Goal: Book appointment/travel/reservation

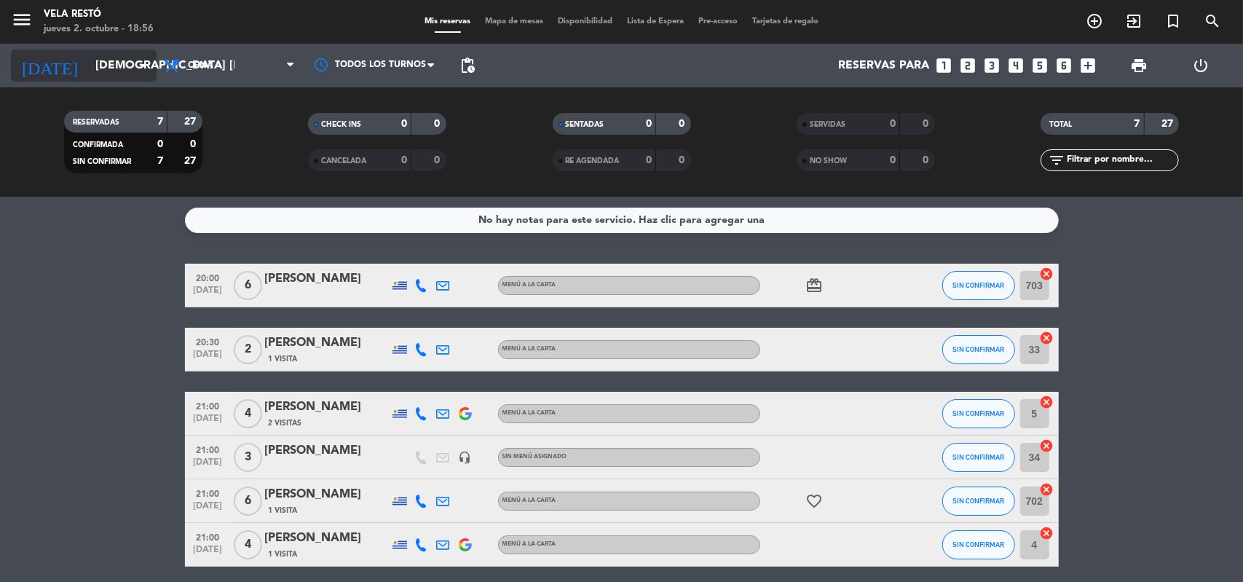
click at [90, 69] on input "[DEMOGRAPHIC_DATA] [DATE]" at bounding box center [165, 66] width 154 height 28
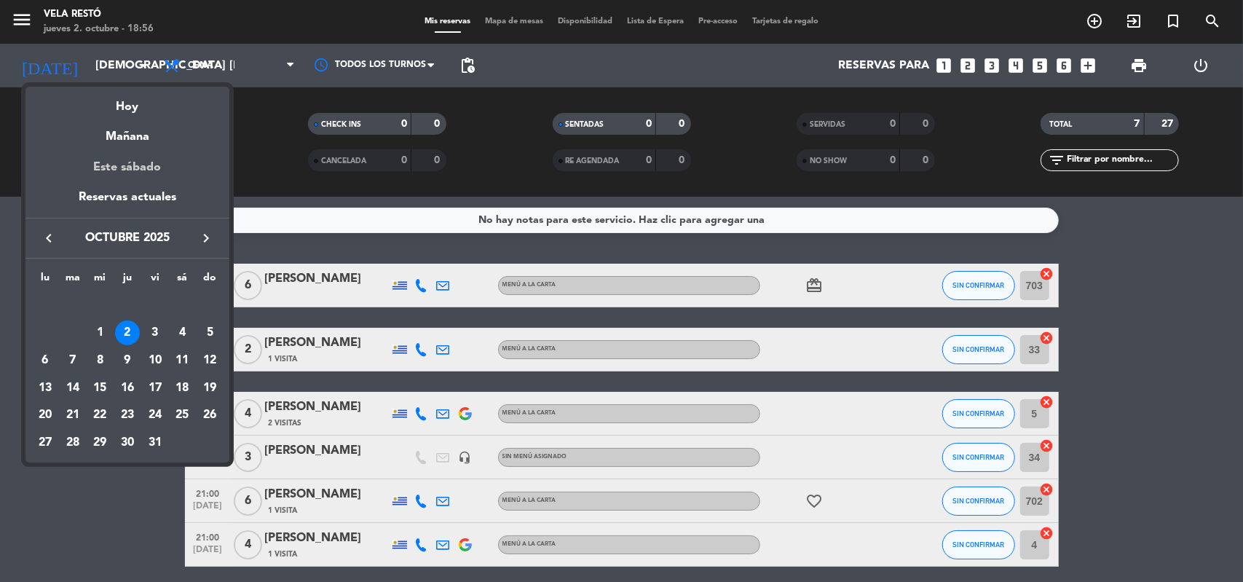
click at [105, 186] on div "Este sábado" at bounding box center [127, 167] width 204 height 41
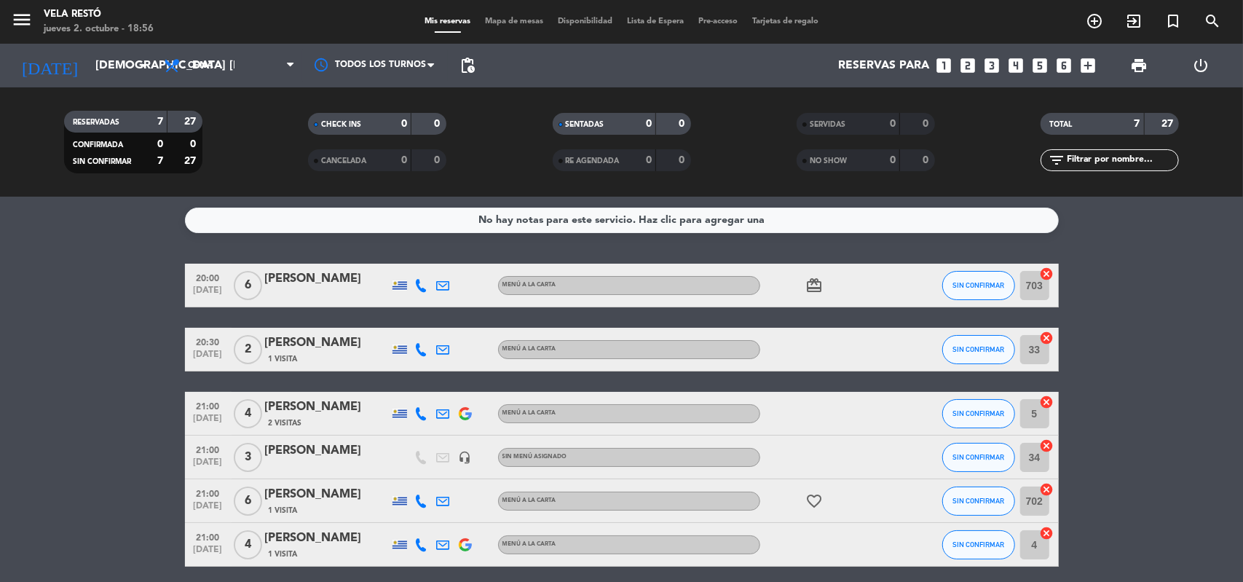
type input "sáb. [DATE]"
click at [95, 79] on input "sáb. [DATE]" at bounding box center [165, 66] width 154 height 28
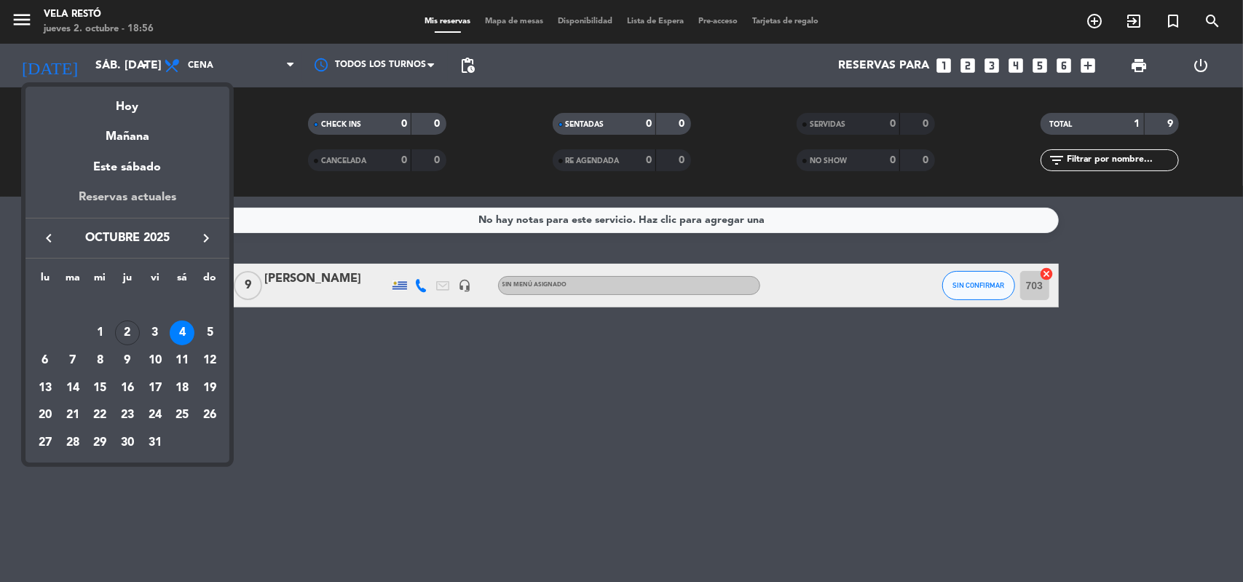
click at [92, 190] on div "Reservas actuales" at bounding box center [127, 203] width 204 height 30
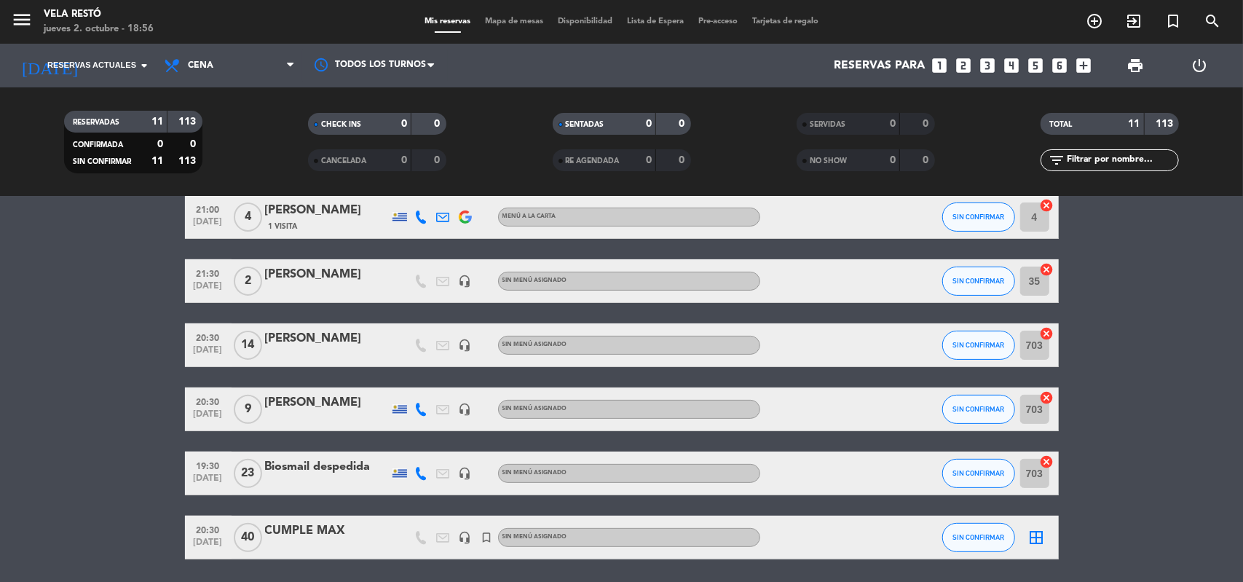
scroll to position [341, 0]
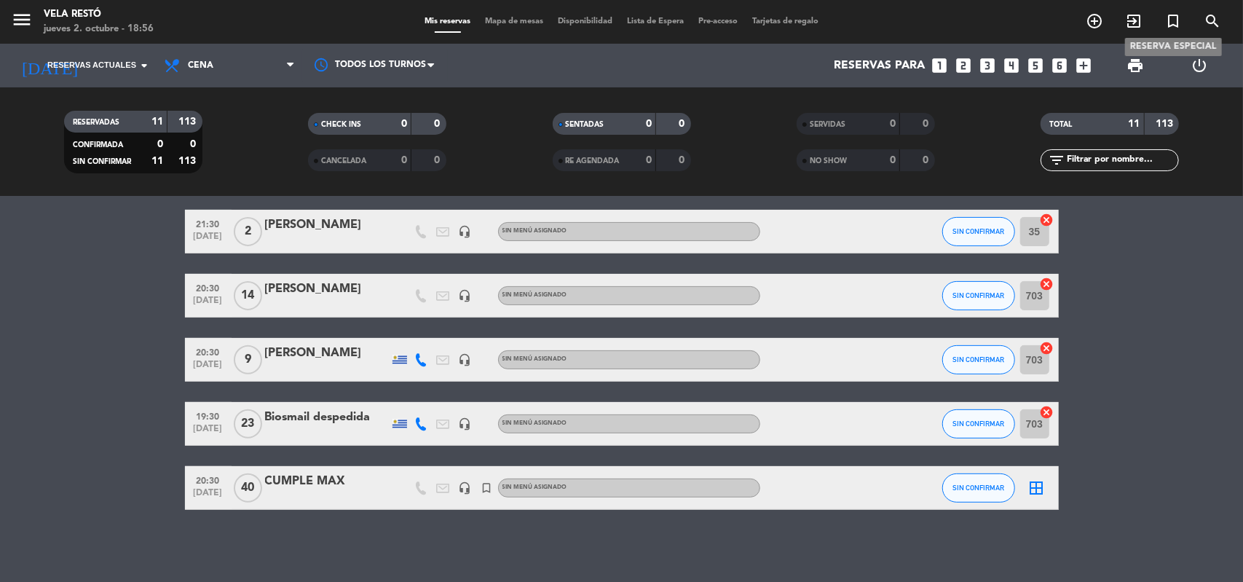
click at [1175, 22] on icon "turned_in_not" at bounding box center [1172, 20] width 17 height 17
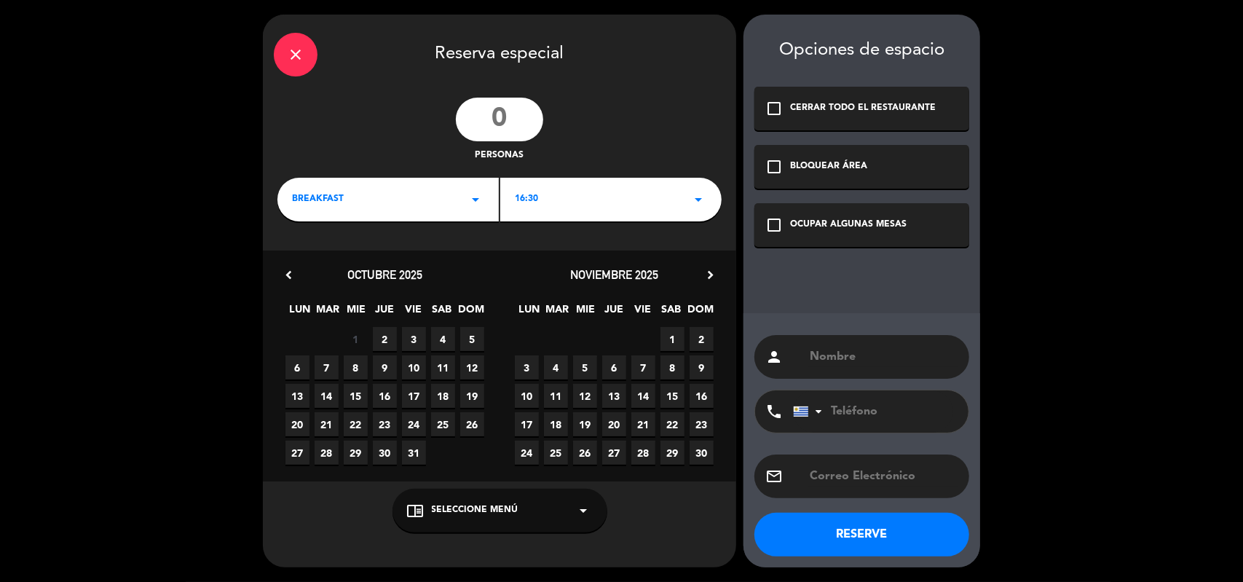
drag, startPoint x: 478, startPoint y: 133, endPoint x: 492, endPoint y: 127, distance: 15.0
click at [479, 133] on input "number" at bounding box center [499, 120] width 87 height 44
type input "50"
click at [481, 193] on icon "arrow_drop_down" at bounding box center [475, 199] width 17 height 17
click at [350, 280] on div "Cena" at bounding box center [388, 282] width 192 height 15
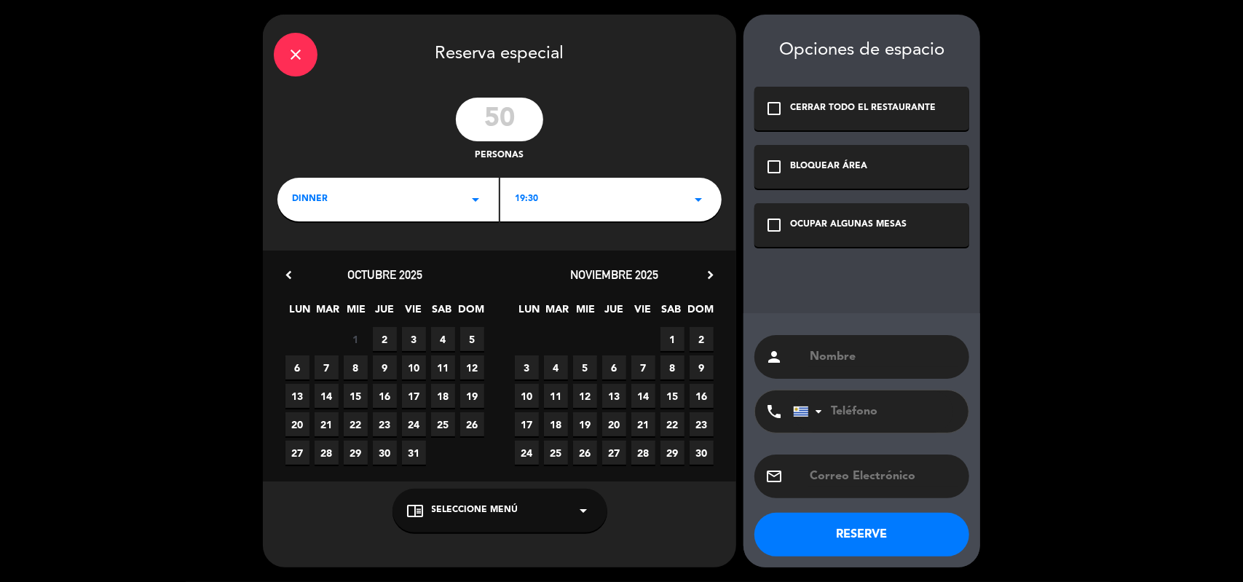
click at [551, 205] on div "19:30 arrow_drop_down" at bounding box center [610, 200] width 221 height 44
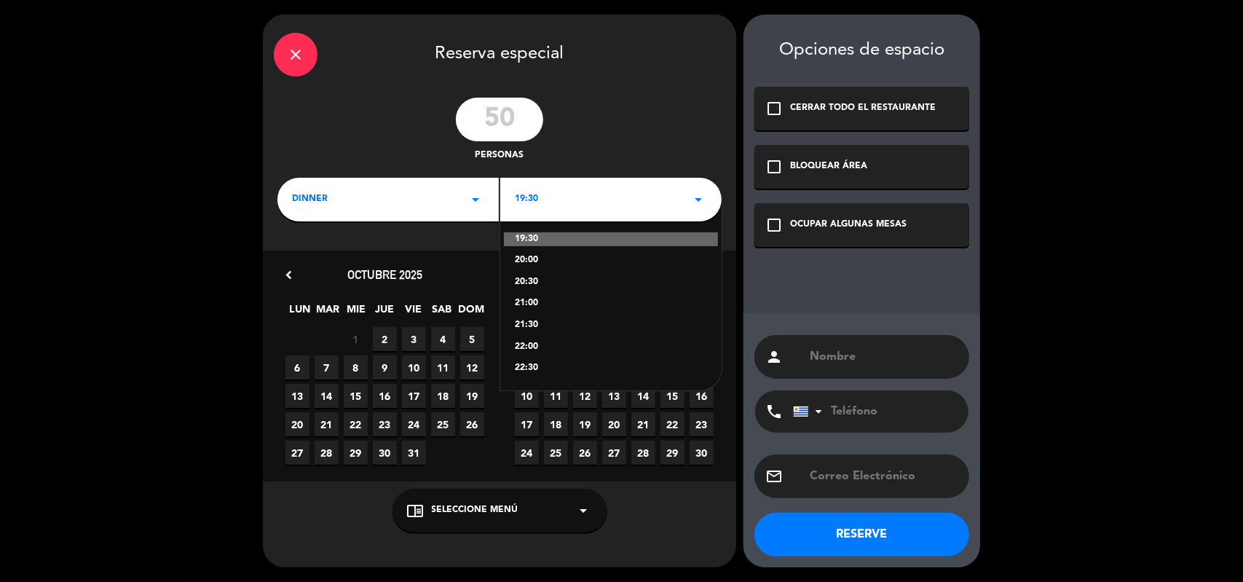
click at [532, 309] on div "21:00" at bounding box center [611, 303] width 192 height 15
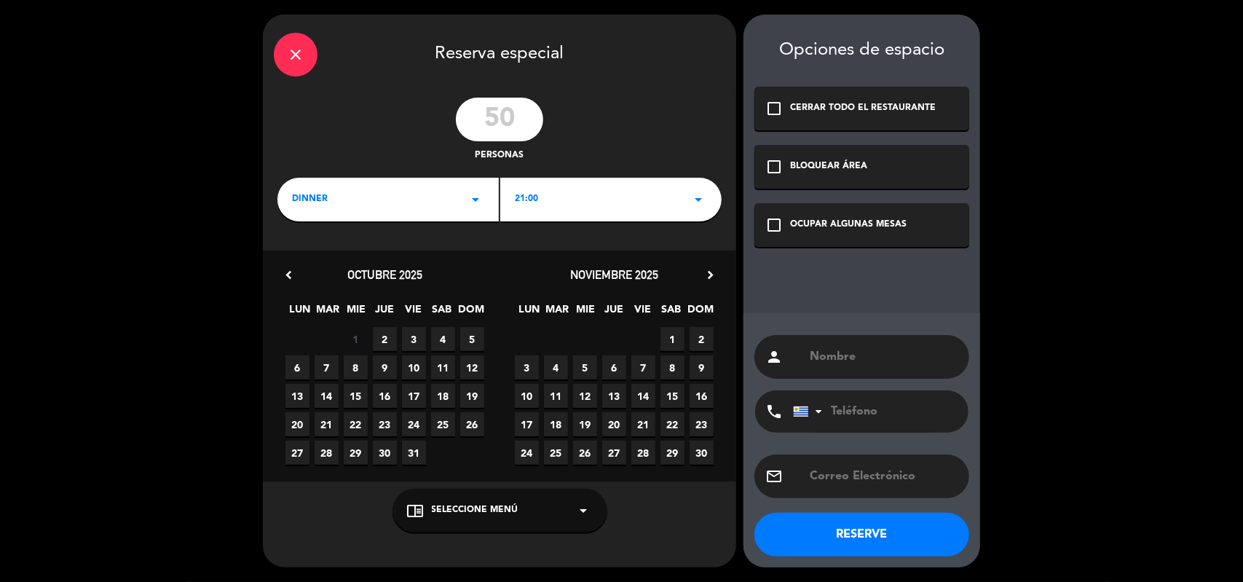
click at [420, 360] on span "10" at bounding box center [414, 367] width 24 height 24
click at [588, 400] on span "12" at bounding box center [585, 396] width 24 height 24
click at [864, 353] on input "text" at bounding box center [883, 357] width 150 height 20
type input "ANIVERSARIO SBS"
click at [858, 542] on button "RESERVE" at bounding box center [861, 535] width 215 height 44
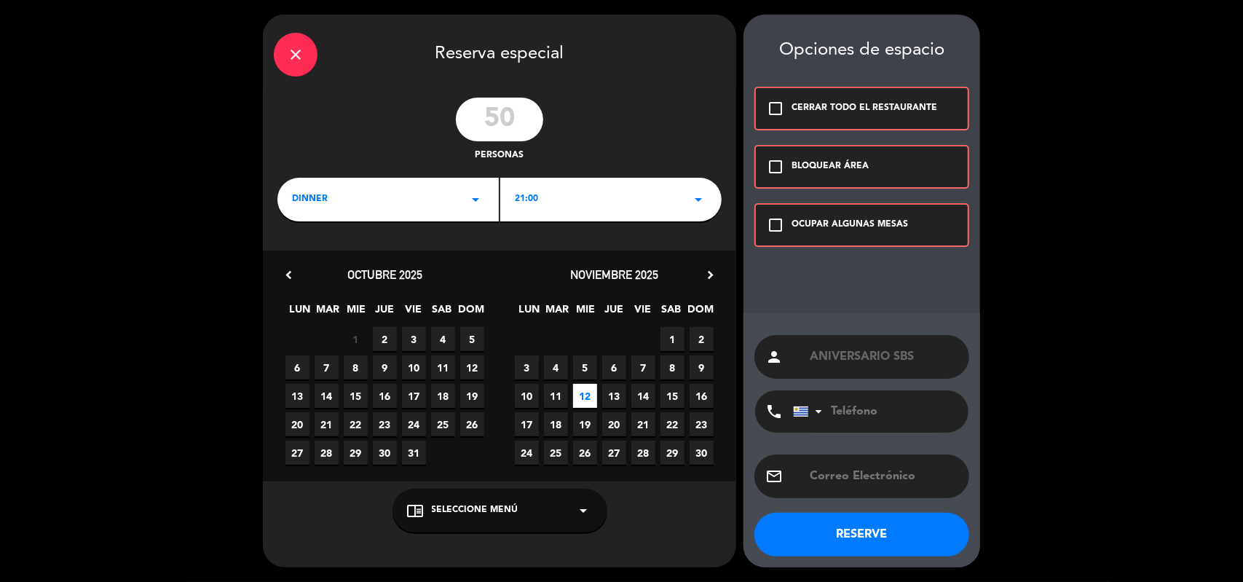
click at [788, 123] on div "check_box_outline_blank CERRAR TODO EL RESTAURANTE" at bounding box center [861, 109] width 215 height 44
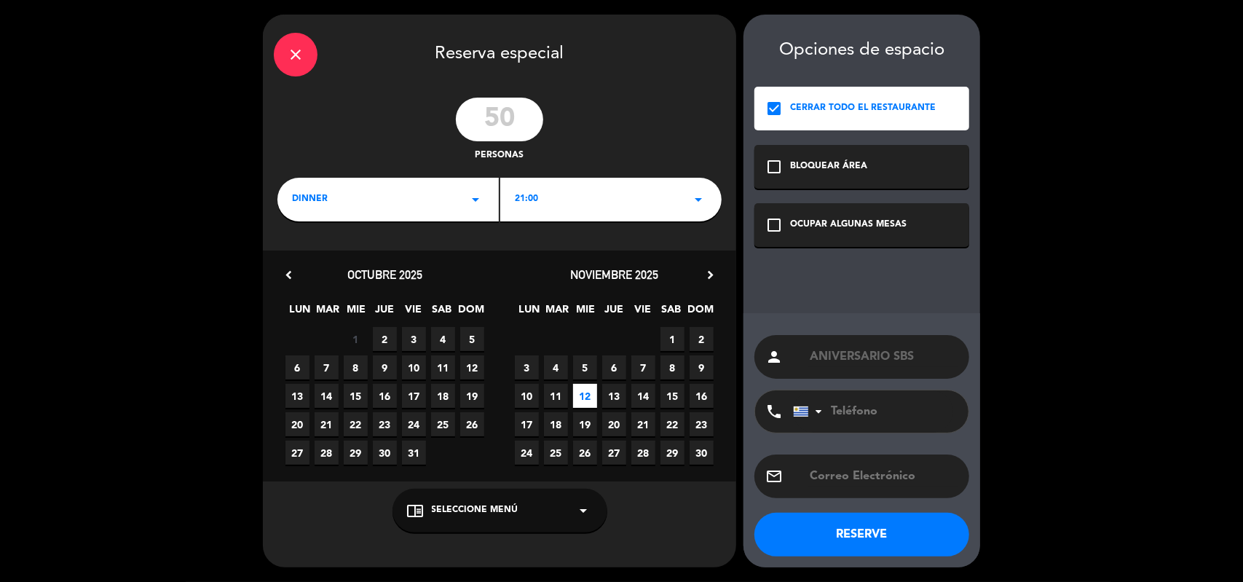
click at [878, 534] on button "RESERVE" at bounding box center [861, 535] width 215 height 44
